Goal: Task Accomplishment & Management: Use online tool/utility

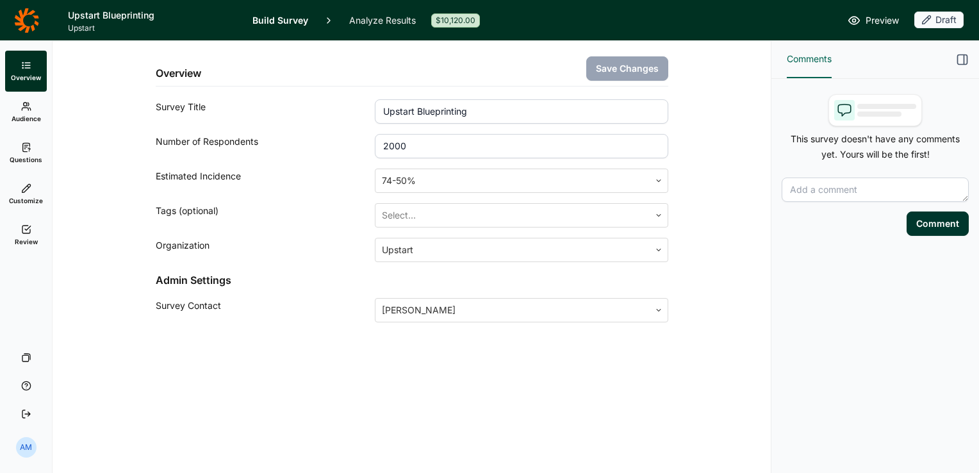
click at [951, 17] on div "Draft" at bounding box center [939, 20] width 49 height 17
click at [823, 18] on div "Preview Draft" at bounding box center [729, 21] width 469 height 18
click at [27, 235] on link "Review" at bounding box center [26, 235] width 42 height 41
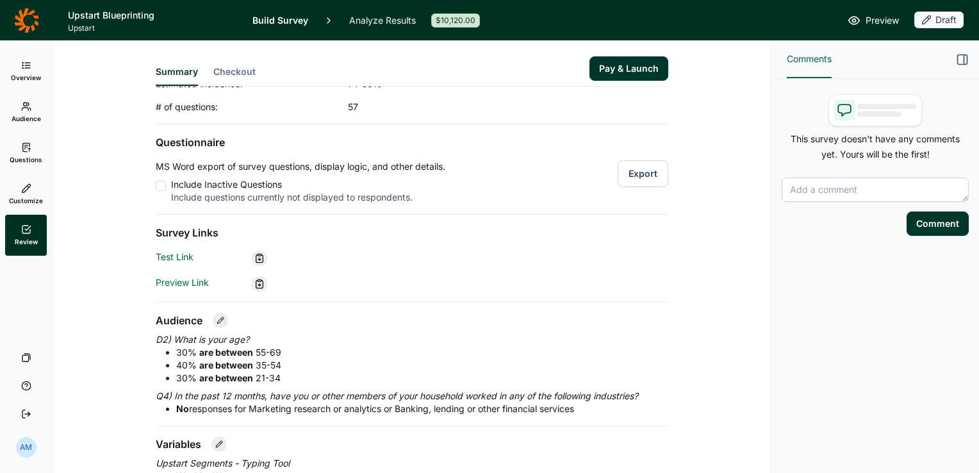
scroll to position [97, 0]
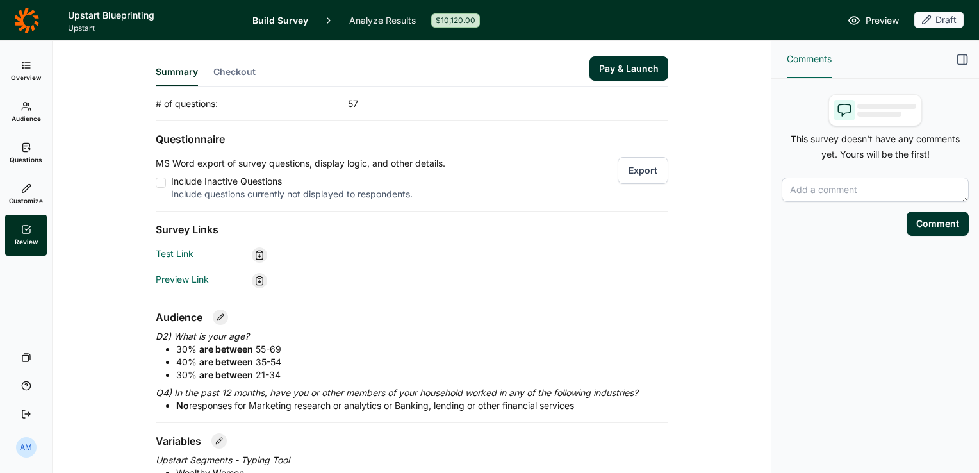
click at [627, 69] on button "Pay & Launch" at bounding box center [629, 68] width 79 height 24
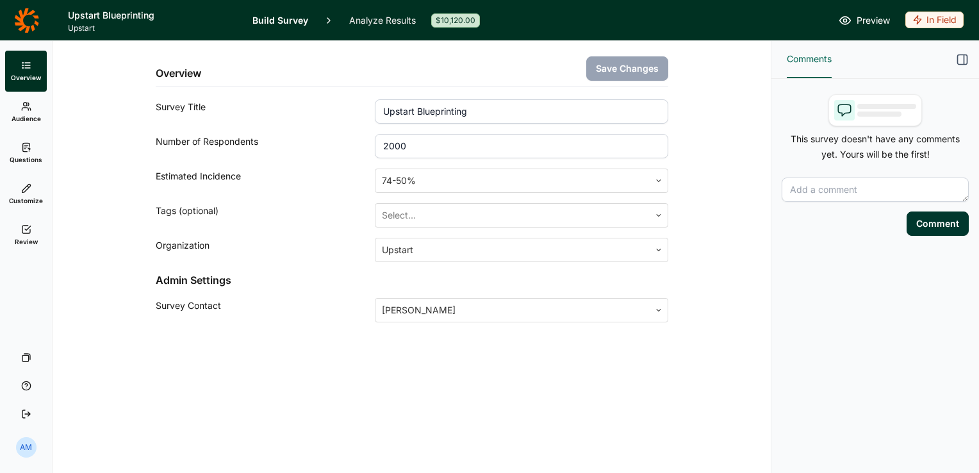
click at [368, 17] on link "Analyze Results" at bounding box center [382, 20] width 67 height 40
click at [33, 110] on link "Audience" at bounding box center [26, 112] width 42 height 41
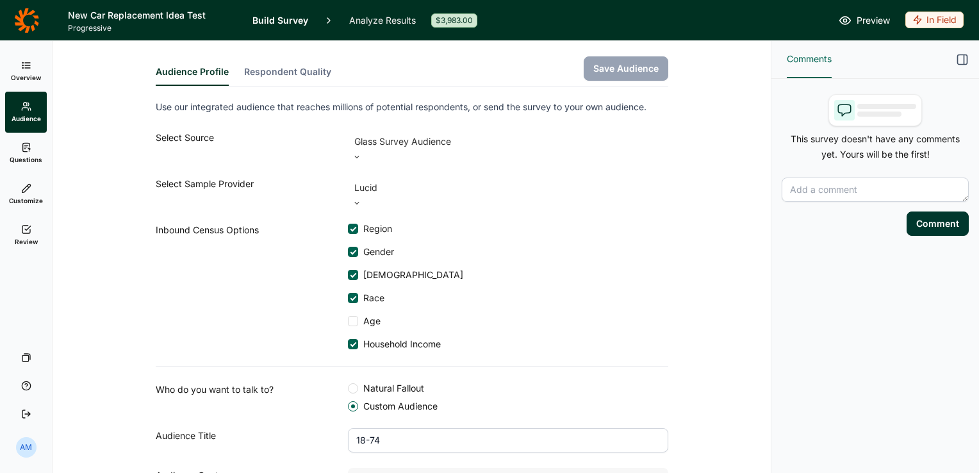
click at [354, 24] on link "Analyze Results" at bounding box center [382, 20] width 67 height 40
